Goal: Navigation & Orientation: Find specific page/section

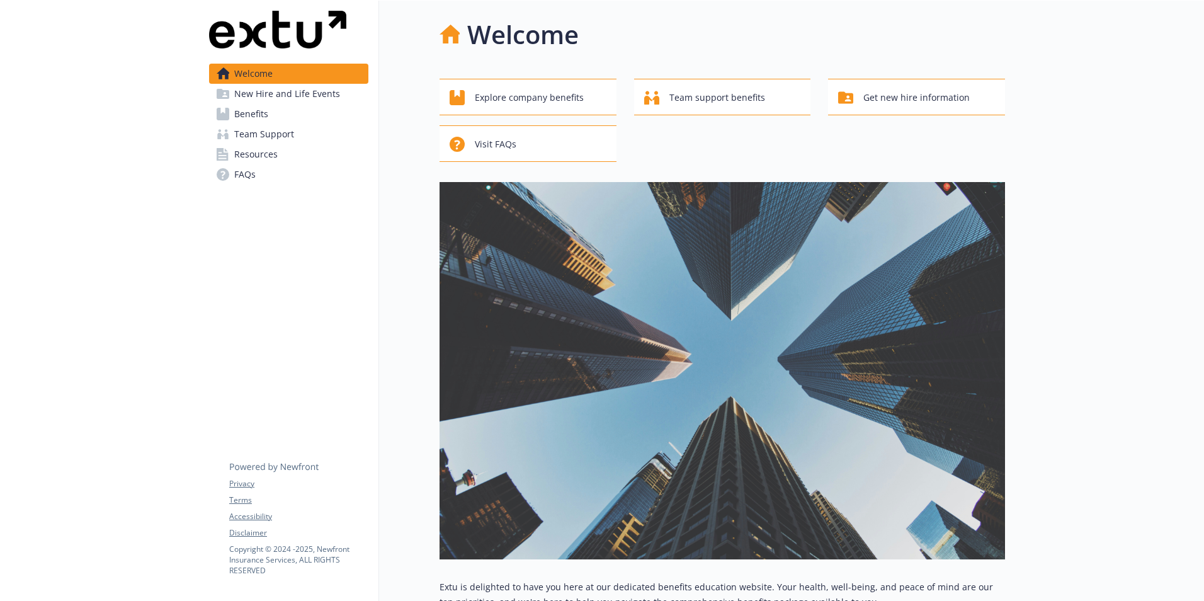
click at [295, 95] on span "New Hire and Life Events" at bounding box center [287, 94] width 106 height 20
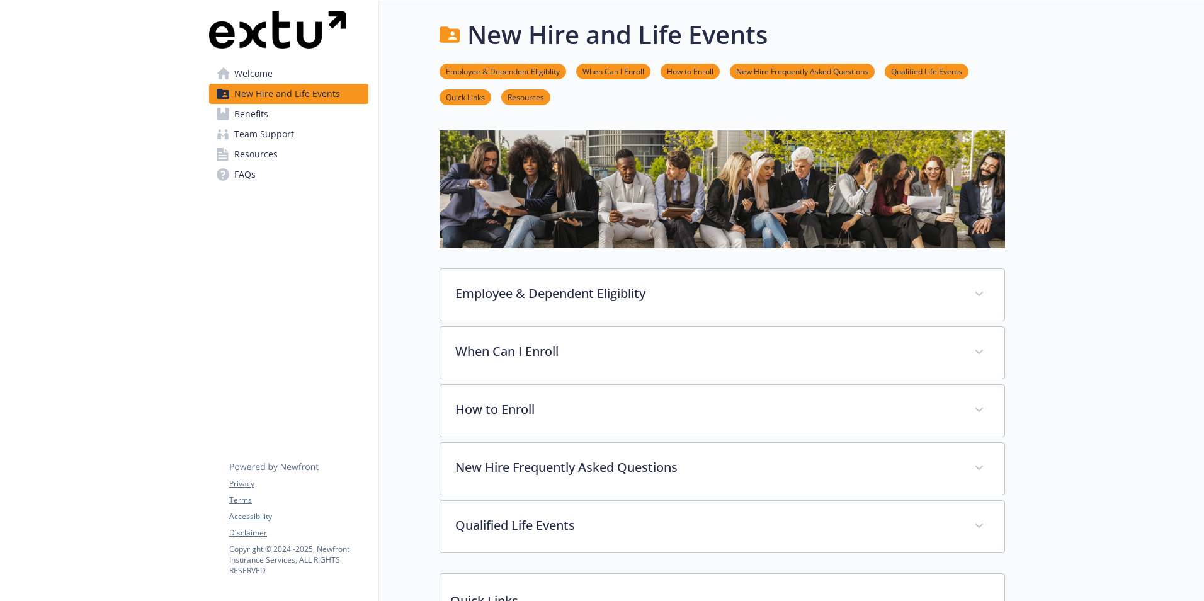
click at [259, 118] on span "Benefits" at bounding box center [251, 114] width 34 height 20
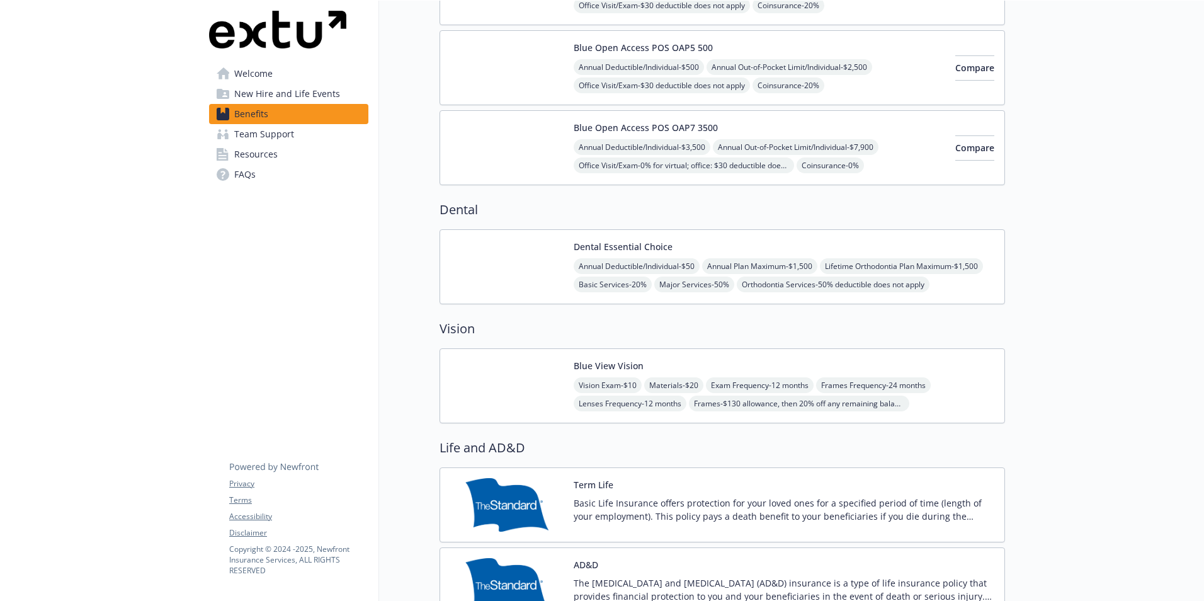
scroll to position [252, 0]
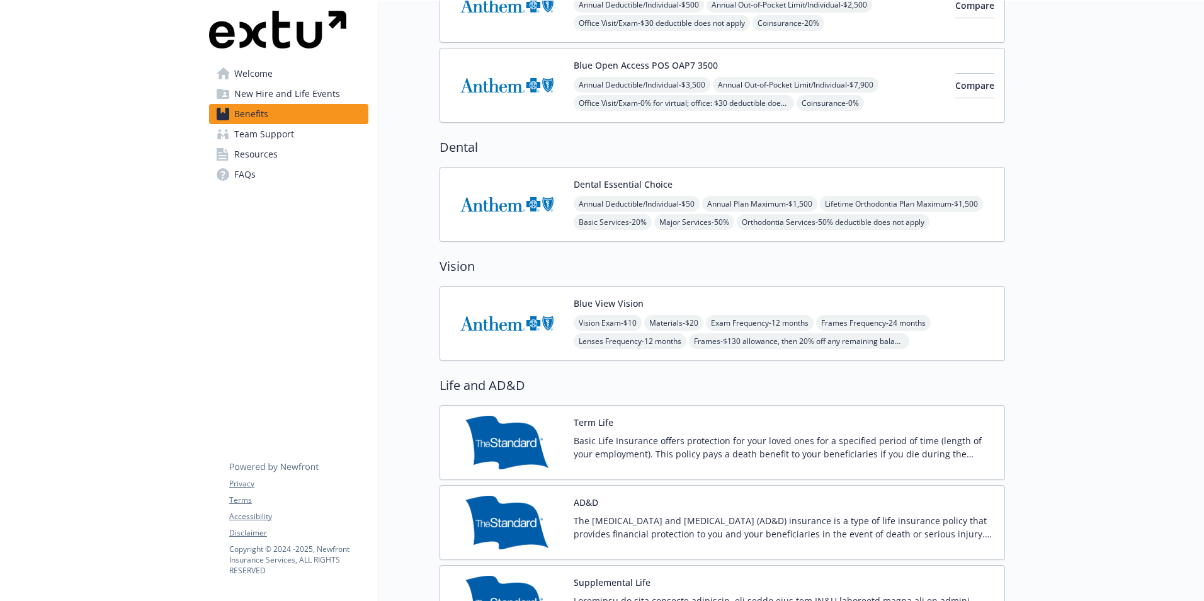
click at [287, 135] on span "Team Support" at bounding box center [264, 134] width 60 height 20
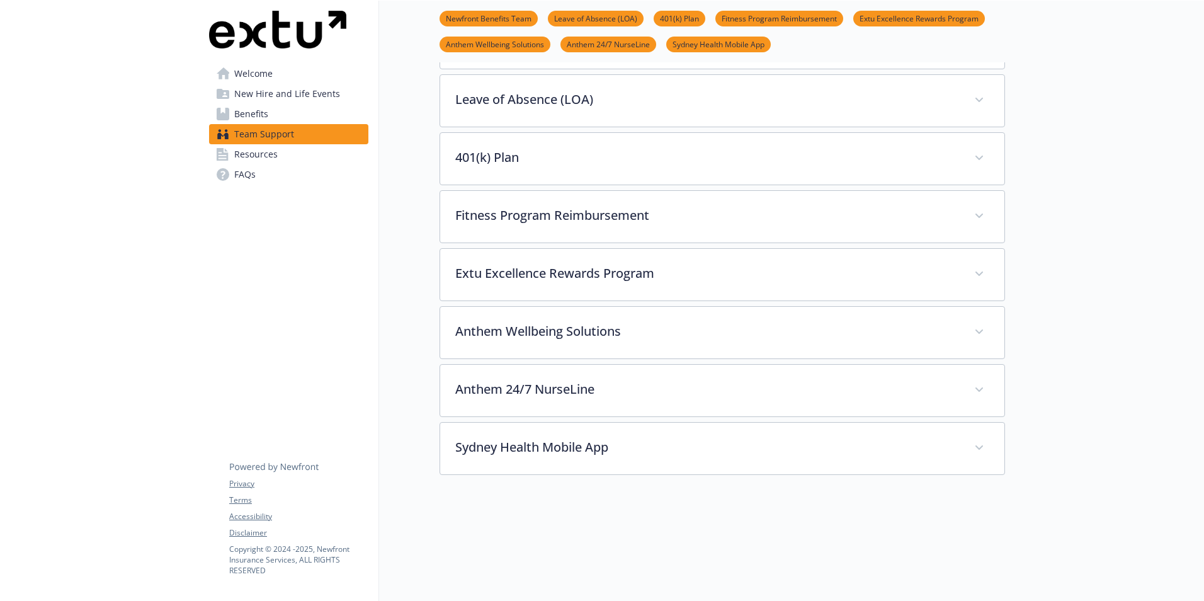
click at [265, 155] on span "Resources" at bounding box center [255, 154] width 43 height 20
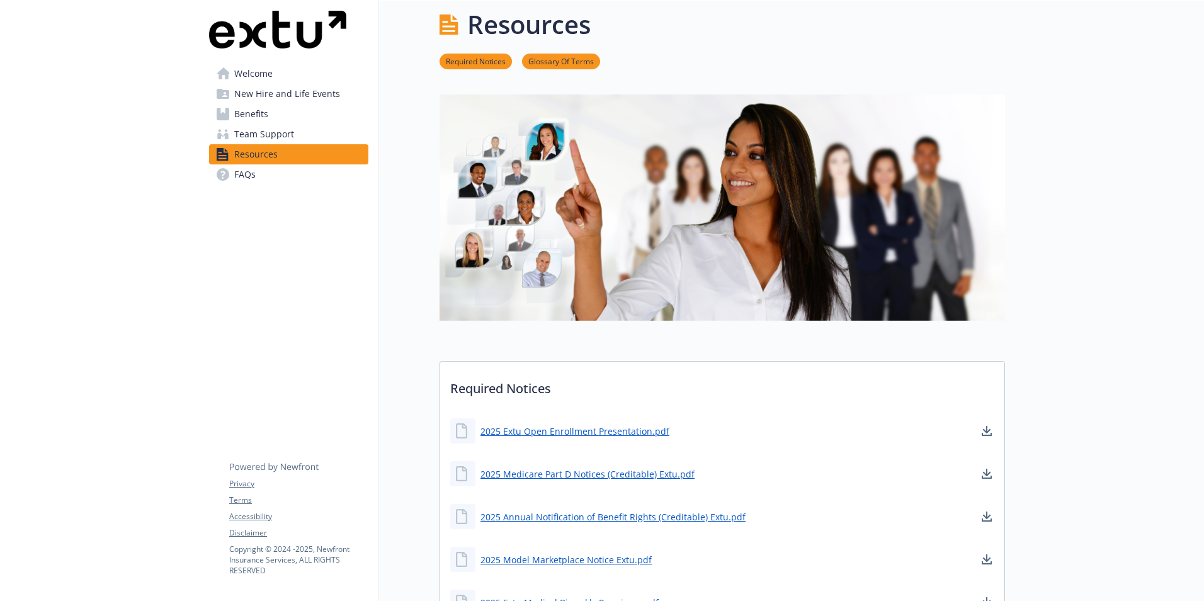
scroll to position [252, 0]
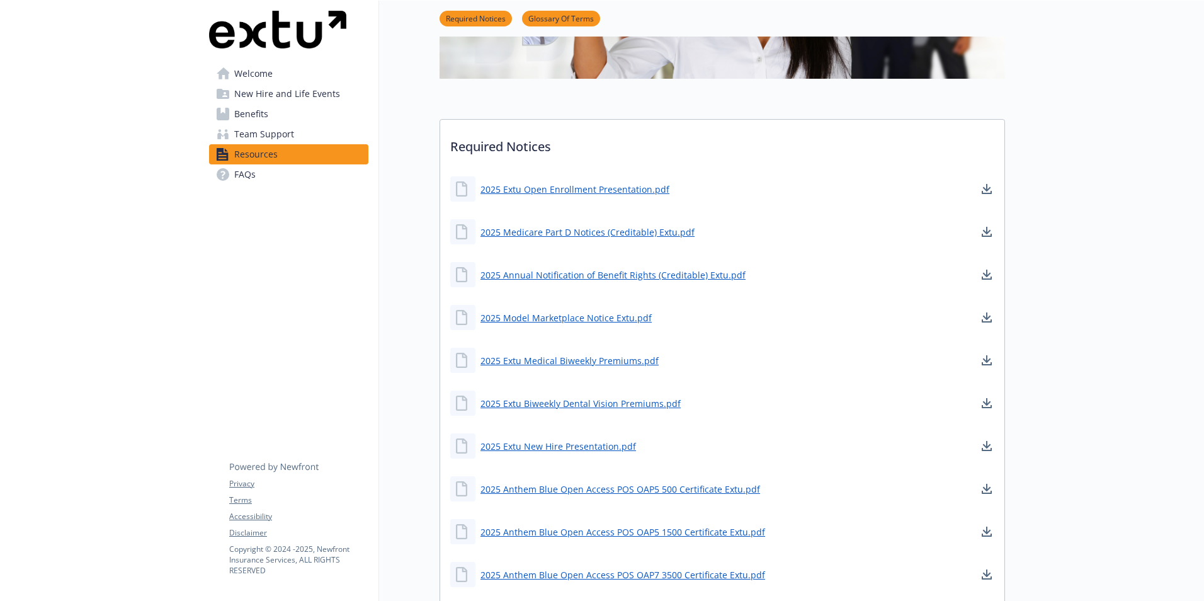
click at [267, 132] on span "Team Support" at bounding box center [264, 134] width 60 height 20
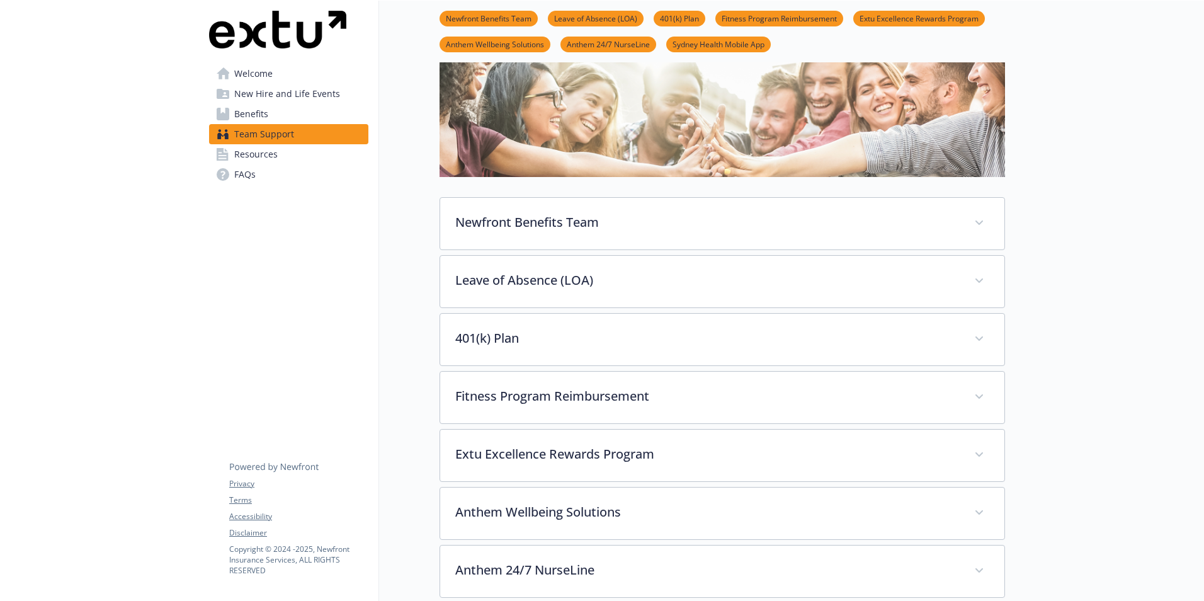
scroll to position [69, 0]
